Goal: Navigation & Orientation: Find specific page/section

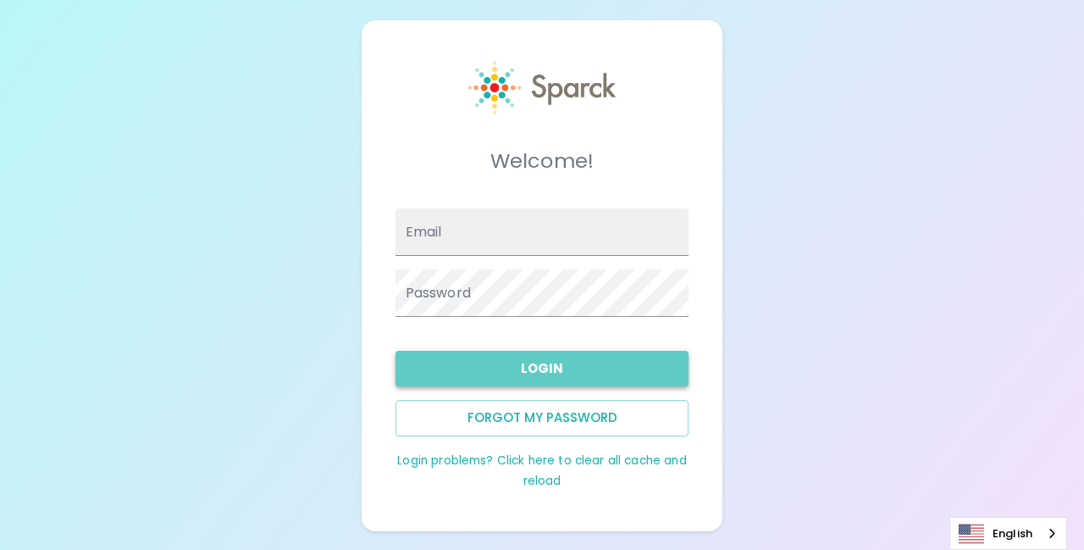
type input "[EMAIL_ADDRESS][DOMAIN_NAME]"
click at [586, 378] on button "Login" at bounding box center [543, 369] width 294 height 36
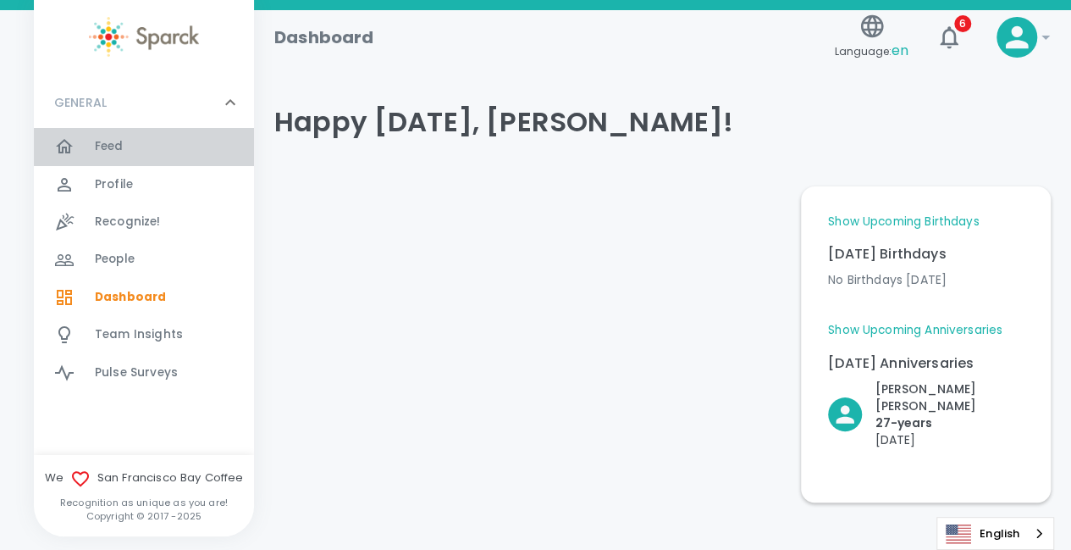
click at [152, 141] on div "Feed 0" at bounding box center [174, 147] width 159 height 24
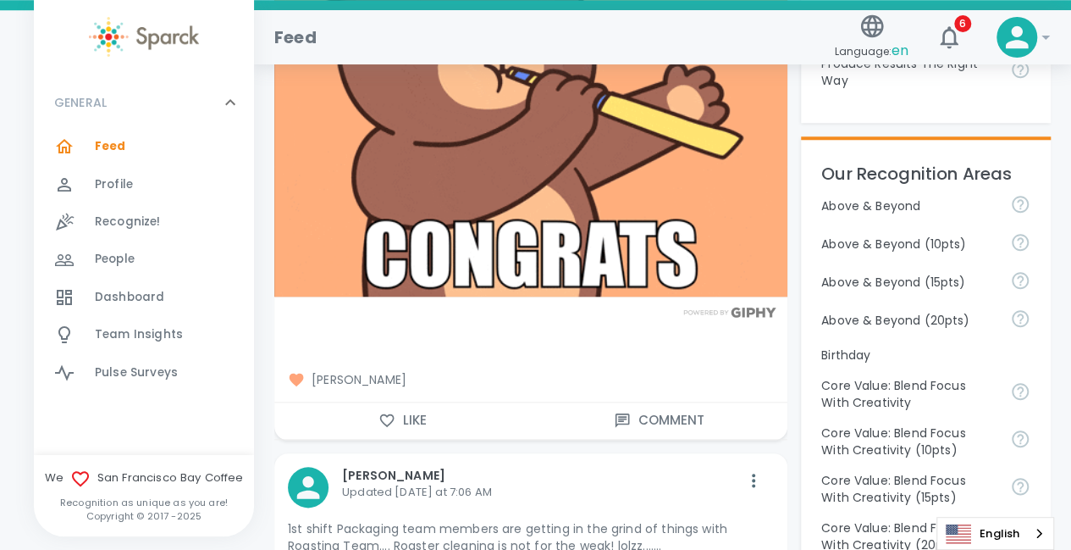
scroll to position [710, 0]
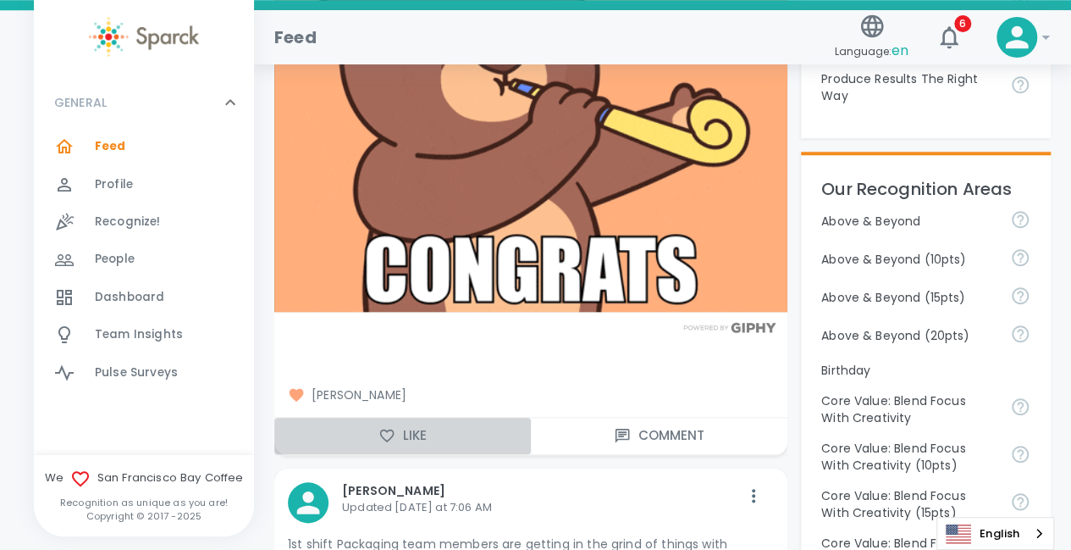
click at [390, 435] on icon "button" at bounding box center [387, 435] width 17 height 17
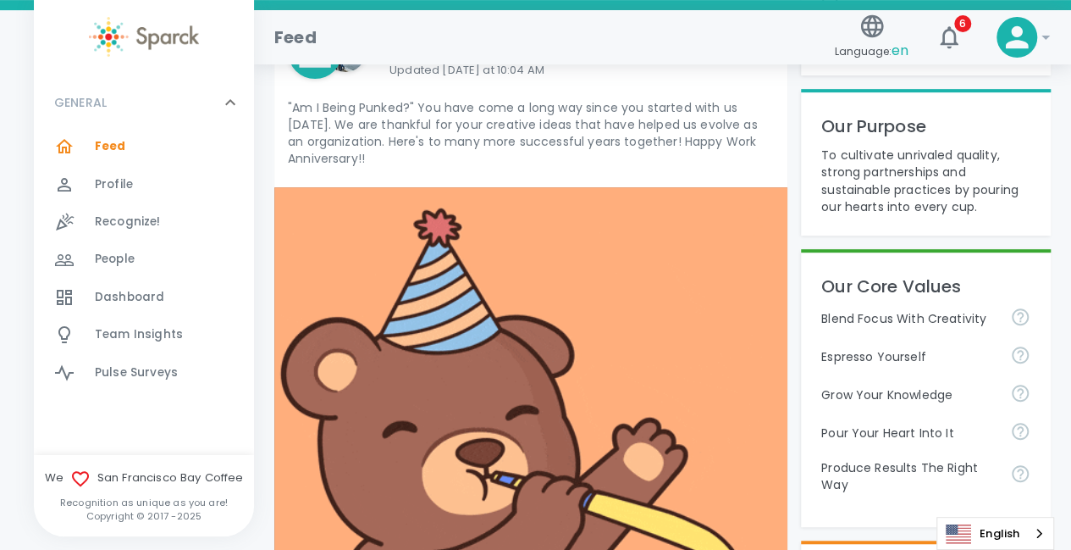
scroll to position [352, 0]
